Goal: Information Seeking & Learning: Check status

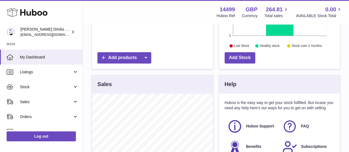
scroll to position [245, 0]
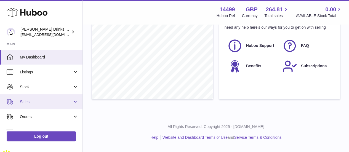
click at [46, 98] on link "Sales" at bounding box center [41, 101] width 83 height 15
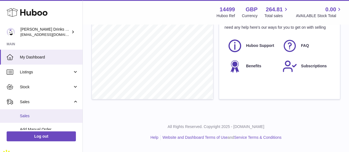
click at [49, 116] on span "Sales" at bounding box center [49, 115] width 59 height 5
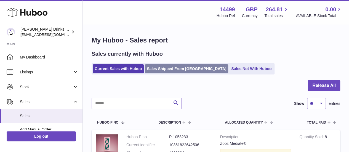
click at [182, 68] on link "Sales Shipped From Huboo" at bounding box center [186, 68] width 83 height 9
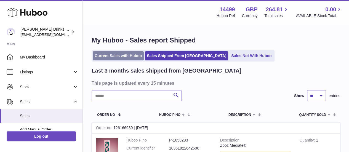
click at [129, 53] on link "Current Sales with Huboo" at bounding box center [118, 55] width 51 height 9
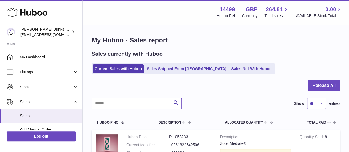
click at [129, 104] on input "text" at bounding box center [137, 103] width 90 height 11
paste input "*******"
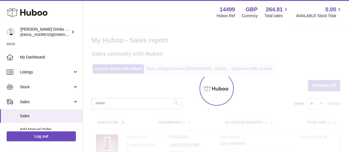
type input "*******"
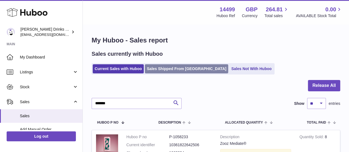
click at [187, 70] on link "Sales Shipped From Huboo" at bounding box center [186, 68] width 83 height 9
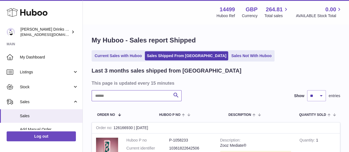
click at [160, 92] on input "text" at bounding box center [137, 95] width 90 height 11
paste input "*******"
type input "*******"
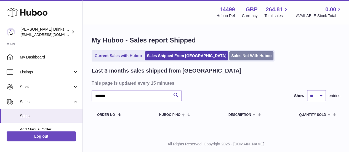
click at [229, 53] on link "Sales Not With Huboo" at bounding box center [251, 55] width 44 height 9
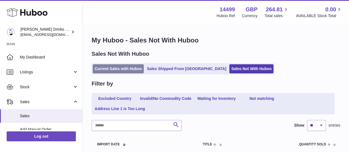
click at [125, 71] on link "Current Sales with Huboo" at bounding box center [118, 68] width 51 height 9
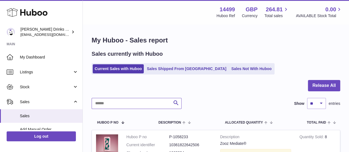
click at [126, 103] on input "text" at bounding box center [137, 103] width 90 height 11
paste input "*******"
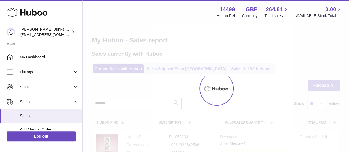
type input "*******"
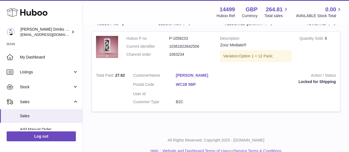
scroll to position [99, 0]
click at [237, 92] on td "Action / Status Locked for Shipping" at bounding box center [281, 89] width 117 height 43
click at [191, 81] on dl "Customer Name Ashleigh Kane Postal Code WC1B 5BP User Id Customer Type B2C" at bounding box center [176, 90] width 86 height 35
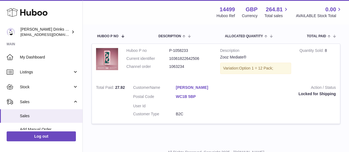
scroll to position [87, 0]
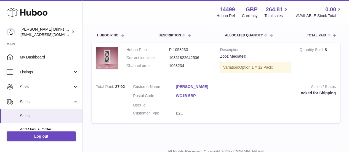
click at [185, 96] on link "WC1B 5BP" at bounding box center [197, 95] width 43 height 5
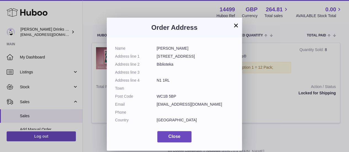
click at [244, 97] on div "× Order Address Name Ashleigh Kane Address line 1 1 Montague St Address line 2 …" at bounding box center [174, 84] width 349 height 152
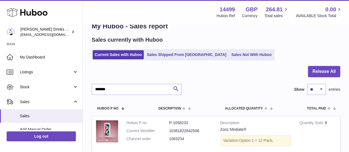
scroll to position [0, 0]
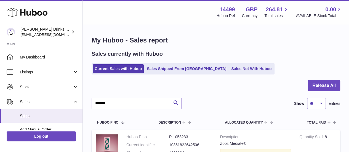
click at [162, 76] on div "My Huboo - Sales report Sales currently with Huboo Current Sales with Huboo Sal…" at bounding box center [216, 126] width 266 height 203
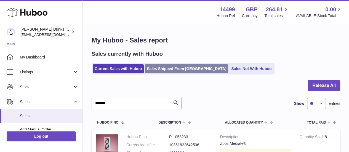
click at [165, 71] on link "Sales Shipped From [GEOGRAPHIC_DATA]" at bounding box center [186, 68] width 83 height 9
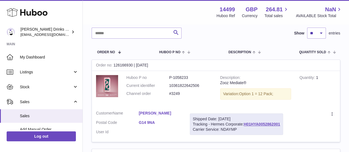
scroll to position [65, 0]
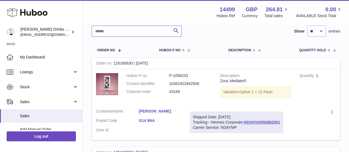
click at [131, 36] on input "text" at bounding box center [137, 31] width 90 height 11
type input "******"
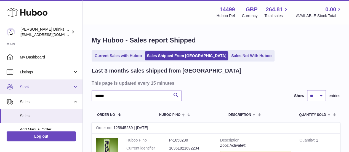
click at [44, 86] on span "Stock" at bounding box center [46, 86] width 53 height 5
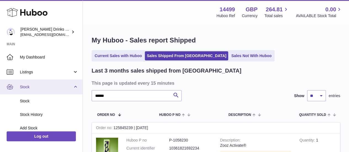
scroll to position [36, 0]
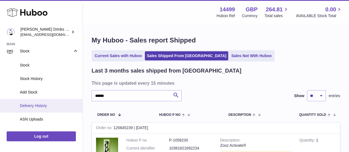
click at [53, 108] on link "Delivery History" at bounding box center [41, 106] width 83 height 14
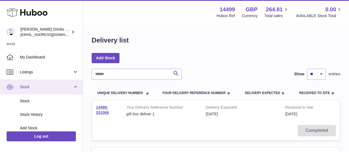
click at [48, 86] on span "Stock" at bounding box center [46, 86] width 53 height 5
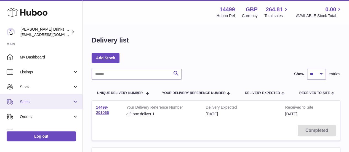
scroll to position [31, 0]
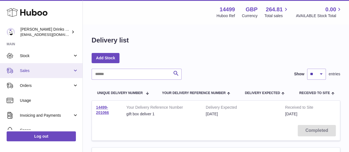
click at [39, 77] on link "Sales" at bounding box center [41, 70] width 83 height 15
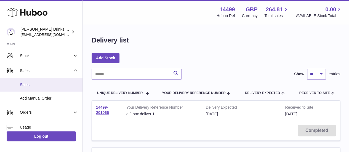
click at [41, 85] on span "Sales" at bounding box center [49, 84] width 59 height 5
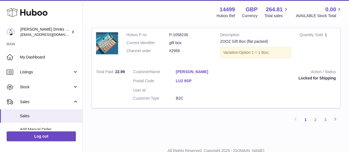
scroll to position [902, 0]
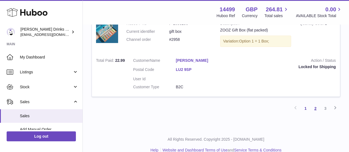
click at [315, 103] on link "2" at bounding box center [315, 108] width 10 height 10
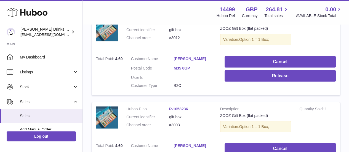
scroll to position [912, 0]
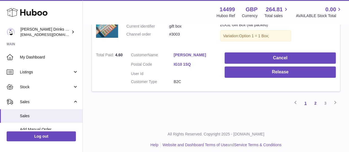
click at [306, 100] on link "1" at bounding box center [306, 103] width 10 height 10
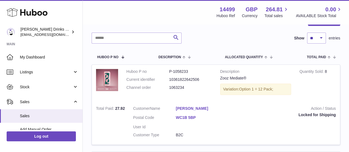
scroll to position [66, 0]
drag, startPoint x: 189, startPoint y: 86, endPoint x: 167, endPoint y: 88, distance: 21.6
click at [167, 88] on dl "Huboo P no P-1058233 Current identifier 10361822642506 Channel order 1063234" at bounding box center [169, 81] width 86 height 24
copy dl "1063234"
click at [209, 35] on div "Search Show ** ** ** *** entries" at bounding box center [216, 37] width 249 height 11
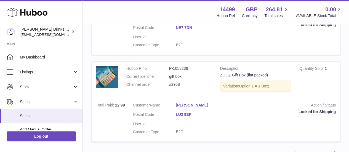
scroll to position [902, 0]
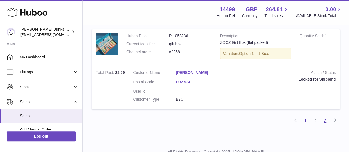
click at [326, 116] on link "3" at bounding box center [325, 121] width 10 height 10
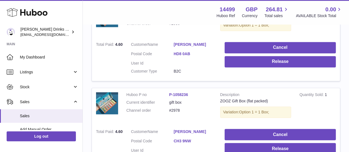
scroll to position [469, 0]
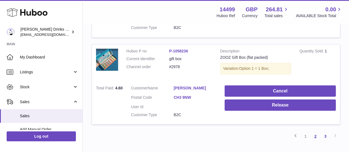
click at [312, 131] on link "2" at bounding box center [315, 136] width 10 height 10
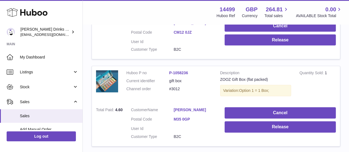
scroll to position [912, 0]
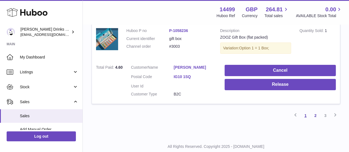
click at [306, 111] on link "1" at bounding box center [306, 116] width 10 height 10
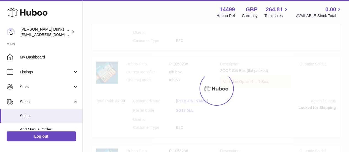
scroll to position [25, 0]
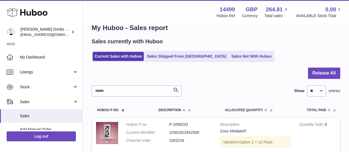
click at [291, 38] on div "Sales currently with Huboo" at bounding box center [216, 41] width 249 height 7
drag, startPoint x: 186, startPoint y: 129, endPoint x: 169, endPoint y: 129, distance: 16.6
click at [169, 138] on dd "1063234" at bounding box center [190, 140] width 43 height 5
copy dd "1063234"
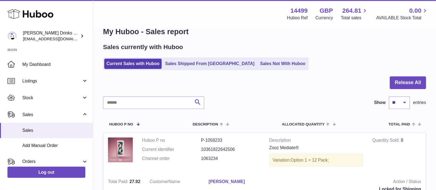
scroll to position [25, 0]
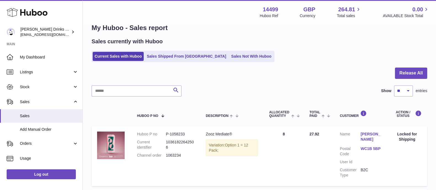
drag, startPoint x: 286, startPoint y: 3, endPoint x: 284, endPoint y: 72, distance: 69.6
click at [284, 72] on div at bounding box center [260, 77] width 336 height 18
click at [224, 68] on div at bounding box center [260, 77] width 336 height 18
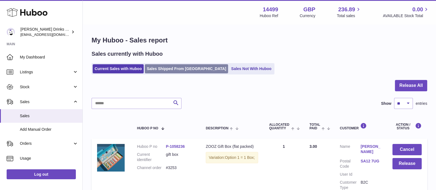
click at [187, 68] on link "Sales Shipped From [GEOGRAPHIC_DATA]" at bounding box center [186, 68] width 83 height 9
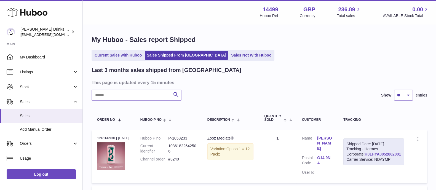
scroll to position [14, 0]
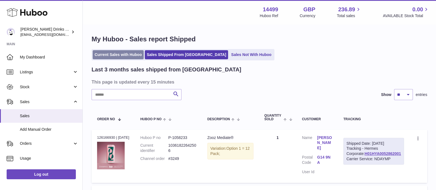
click at [115, 50] on link "Current Sales with Huboo" at bounding box center [118, 54] width 51 height 9
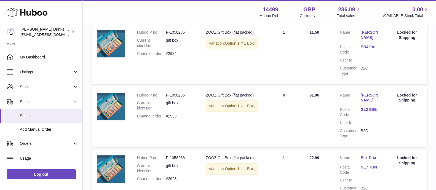
scroll to position [628, 0]
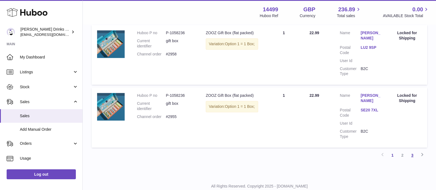
click at [413, 150] on link "3" at bounding box center [413, 155] width 10 height 10
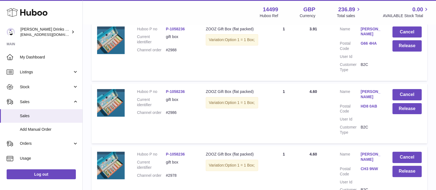
scroll to position [25, 0]
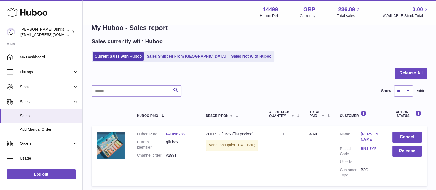
click at [164, 51] on ul "Current Sales with Huboo Sales Shipped From Huboo Sales Not With Huboo" at bounding box center [183, 56] width 183 height 11
click at [166, 52] on link "Sales Shipped From [GEOGRAPHIC_DATA]" at bounding box center [186, 56] width 83 height 9
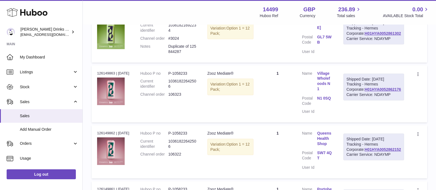
scroll to position [247, 0]
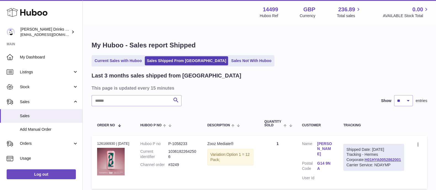
scroll to position [3, 0]
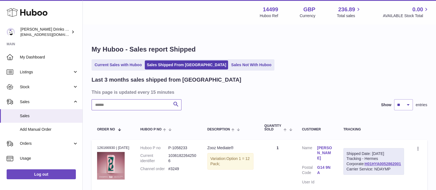
click at [105, 99] on input "text" at bounding box center [137, 104] width 90 height 11
paste input "*********"
type input "*********"
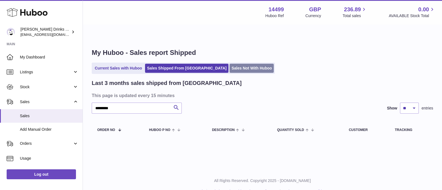
click at [229, 64] on link "Sales Not With Huboo" at bounding box center [251, 68] width 44 height 9
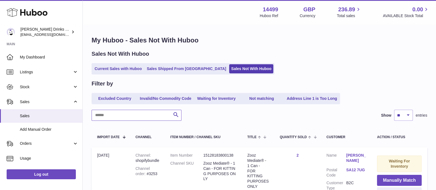
click at [136, 115] on input "text" at bounding box center [137, 115] width 90 height 11
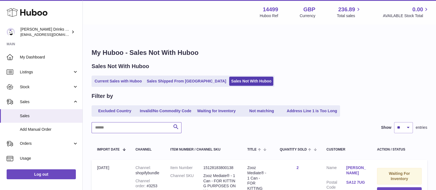
paste input "*********"
type input "*********"
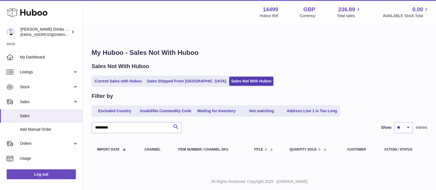
click at [116, 75] on div "My Huboo - Sales Not With Huboo Sales Not With Huboo Current Sales with Huboo S…" at bounding box center [260, 104] width 354 height 134
click at [116, 77] on link "Current Sales with Huboo" at bounding box center [118, 81] width 51 height 9
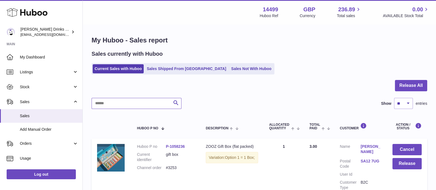
click at [122, 104] on input "text" at bounding box center [137, 103] width 90 height 11
paste input "*********"
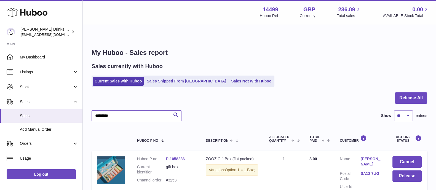
type input "*********"
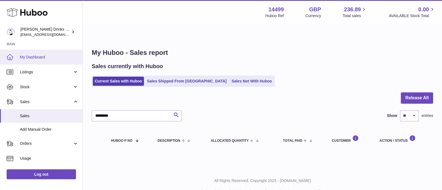
click at [46, 53] on link "My Dashboard" at bounding box center [41, 57] width 83 height 15
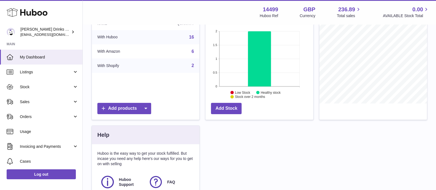
scroll to position [122, 0]
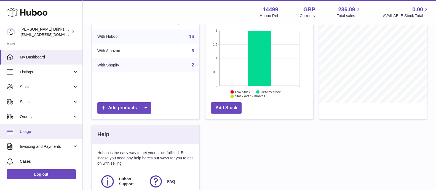
click at [17, 129] on link "Usage" at bounding box center [41, 131] width 83 height 15
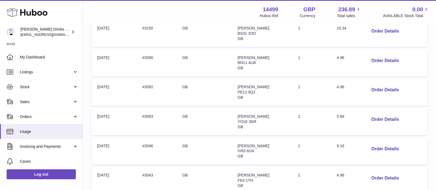
scroll to position [294, 0]
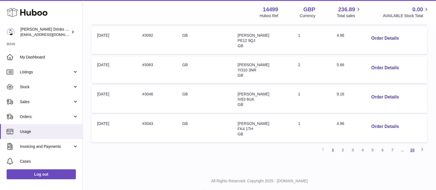
click at [413, 145] on link "10" at bounding box center [413, 150] width 10 height 10
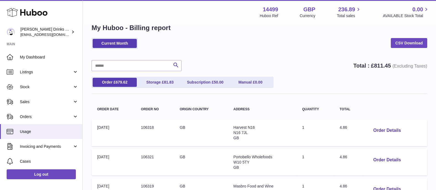
scroll to position [294, 0]
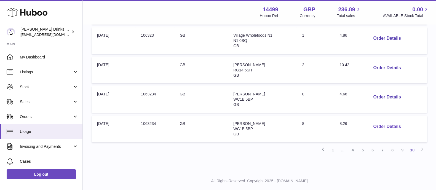
click at [376, 121] on button "Order Details" at bounding box center [387, 126] width 36 height 11
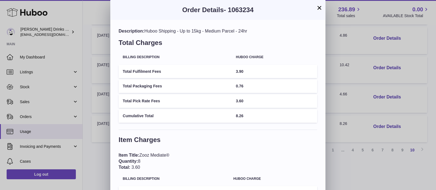
click at [343, 147] on div "× Order Details - 1063234 Description: Huboo Shipping - Up to 15kg - Medium Par…" at bounding box center [218, 116] width 436 height 232
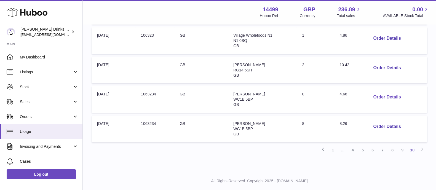
click at [385, 92] on button "Order Details" at bounding box center [387, 97] width 36 height 11
drag, startPoint x: 355, startPoint y: 89, endPoint x: 376, endPoint y: 110, distance: 29.5
click at [376, 121] on button "Order Details" at bounding box center [387, 126] width 36 height 11
click at [374, 101] on div at bounding box center [218, 95] width 436 height 190
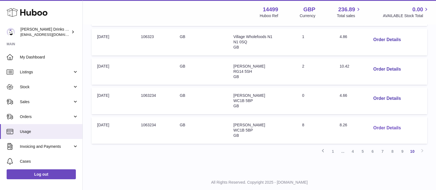
click at [382, 123] on button "Order Details" at bounding box center [387, 128] width 36 height 11
click at [348, 159] on div at bounding box center [218, 95] width 436 height 190
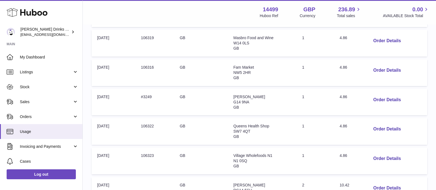
scroll to position [174, 0]
click at [37, 110] on link "Orders" at bounding box center [41, 116] width 83 height 15
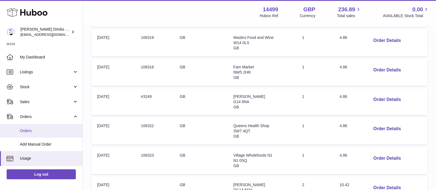
click at [30, 130] on span "Orders" at bounding box center [49, 130] width 59 height 5
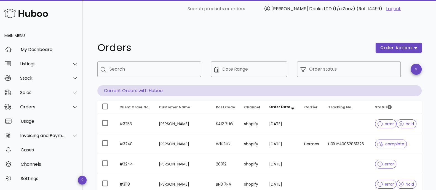
click at [270, 105] on span "Order Date" at bounding box center [279, 107] width 21 height 5
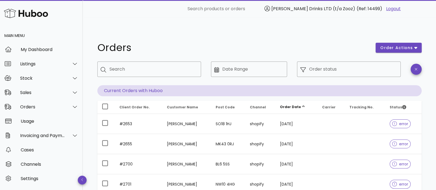
click at [286, 105] on span "Order Date" at bounding box center [290, 107] width 21 height 5
click at [291, 105] on span "Order Date" at bounding box center [290, 107] width 21 height 5
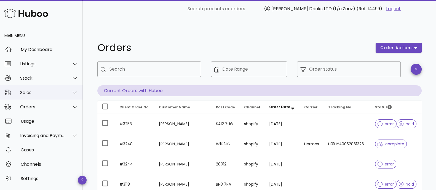
click at [32, 95] on div "Sales" at bounding box center [42, 92] width 45 height 5
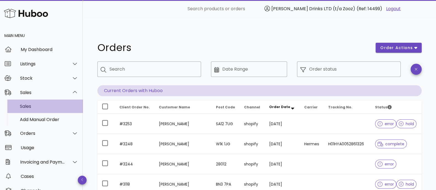
click at [31, 111] on div "Sales" at bounding box center [49, 106] width 59 height 12
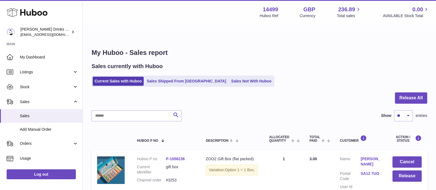
click at [203, 96] on div at bounding box center [260, 101] width 336 height 18
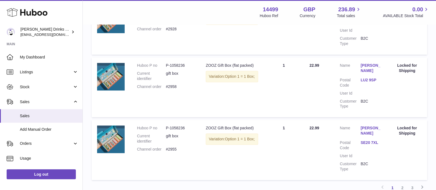
scroll to position [628, 0]
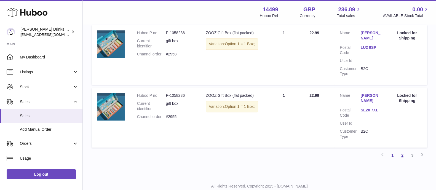
click at [400, 150] on link "2" at bounding box center [403, 155] width 10 height 10
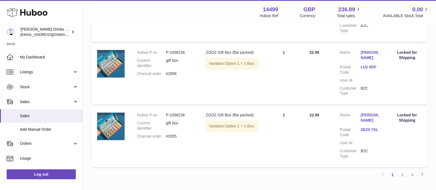
scroll to position [628, 0]
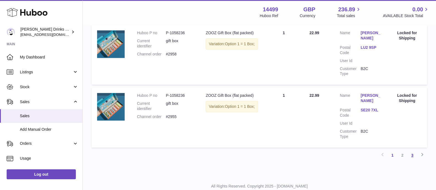
click at [413, 150] on link "3" at bounding box center [413, 155] width 10 height 10
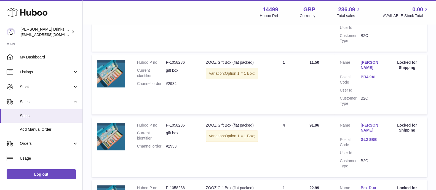
scroll to position [416, 0]
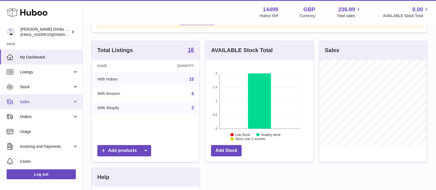
click at [56, 101] on span "Sales" at bounding box center [46, 101] width 53 height 5
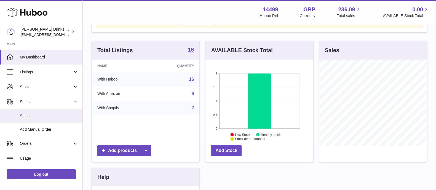
click at [61, 114] on span "Sales" at bounding box center [49, 115] width 59 height 5
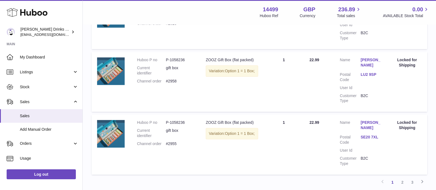
scroll to position [628, 0]
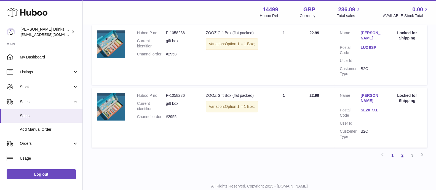
click at [400, 150] on link "2" at bounding box center [403, 155] width 10 height 10
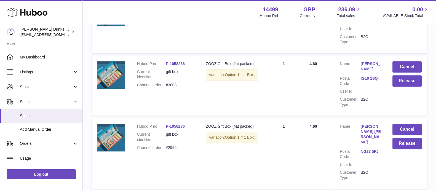
scroll to position [628, 0]
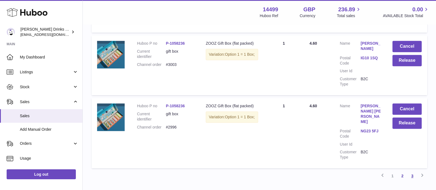
click at [413, 171] on link "3" at bounding box center [413, 176] width 10 height 10
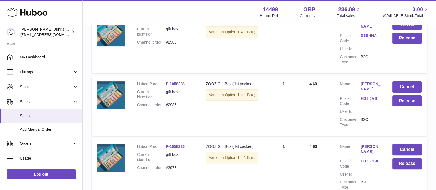
scroll to position [257, 0]
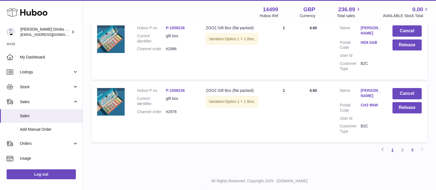
click at [392, 145] on link "1" at bounding box center [393, 150] width 10 height 10
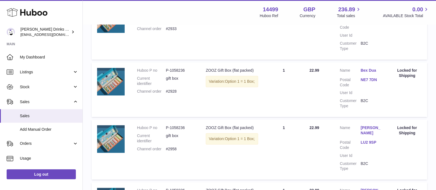
scroll to position [533, 0]
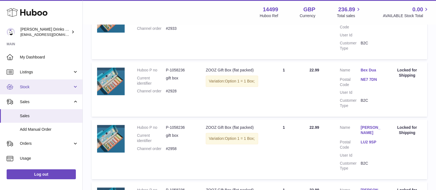
click at [44, 88] on span "Stock" at bounding box center [46, 86] width 53 height 5
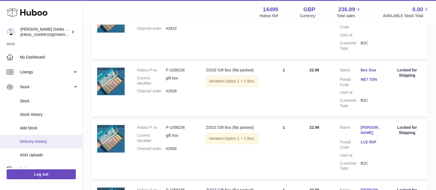
click at [49, 136] on link "Delivery History" at bounding box center [41, 142] width 83 height 14
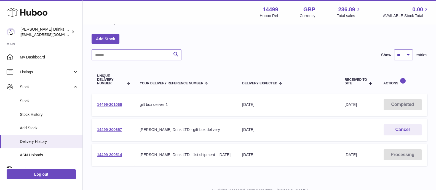
click at [120, 94] on td "14499-201066" at bounding box center [113, 105] width 43 height 22
click at [120, 102] on link "14499-201066" at bounding box center [109, 104] width 25 height 4
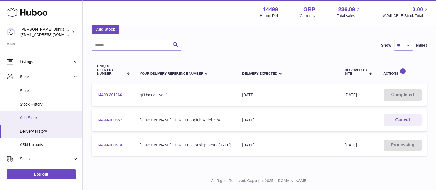
scroll to position [10, 0]
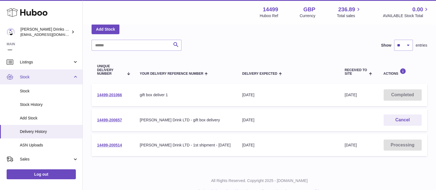
click at [50, 76] on span "Stock" at bounding box center [46, 77] width 53 height 5
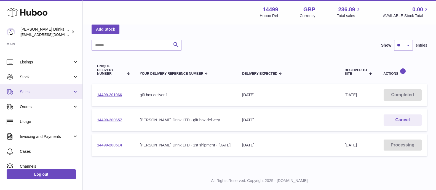
scroll to position [46, 0]
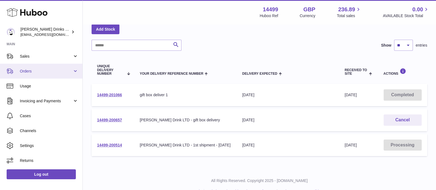
click at [49, 65] on link "Orders" at bounding box center [41, 71] width 83 height 15
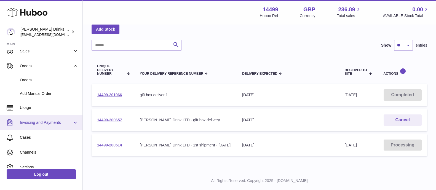
scroll to position [24, 0]
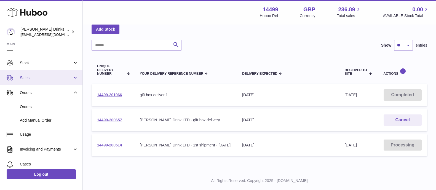
click at [36, 81] on link "Sales" at bounding box center [41, 77] width 83 height 15
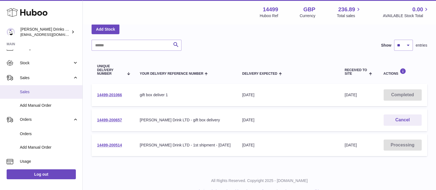
click at [40, 93] on span "Sales" at bounding box center [49, 91] width 59 height 5
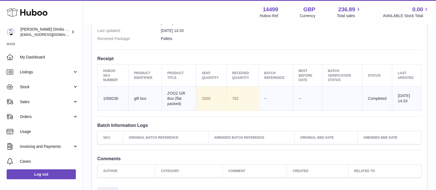
scroll to position [178, 0]
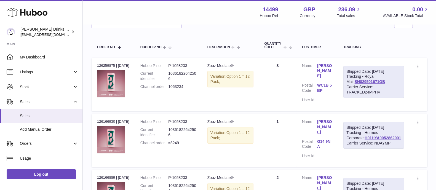
scroll to position [86, 0]
click at [375, 81] on link "SN829501671GB" at bounding box center [370, 81] width 31 height 4
